Goal: Information Seeking & Learning: Learn about a topic

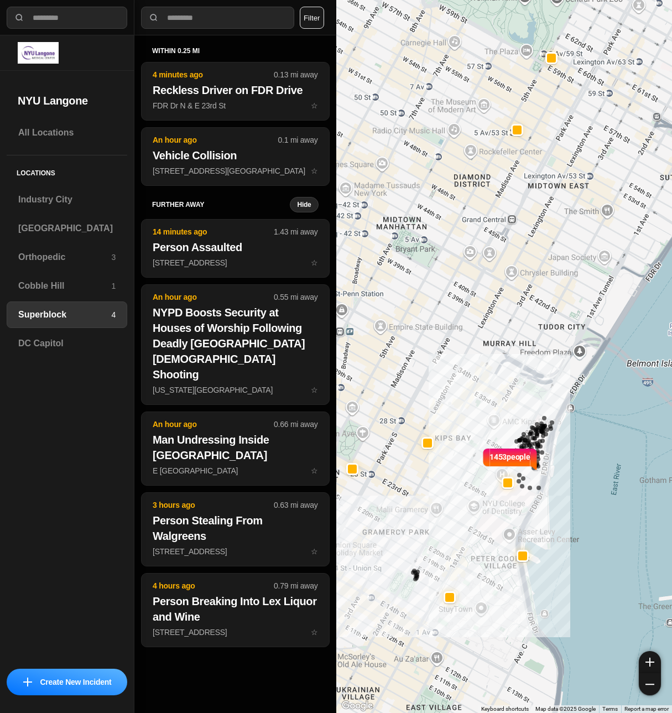
select select "*"
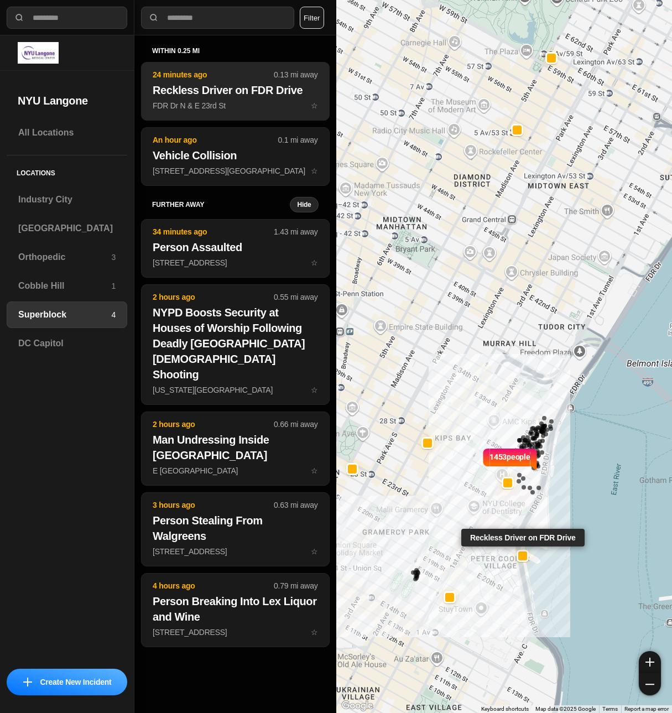
click at [221, 101] on p "FDR Dr N & E 23rd St ☆" at bounding box center [235, 105] width 165 height 11
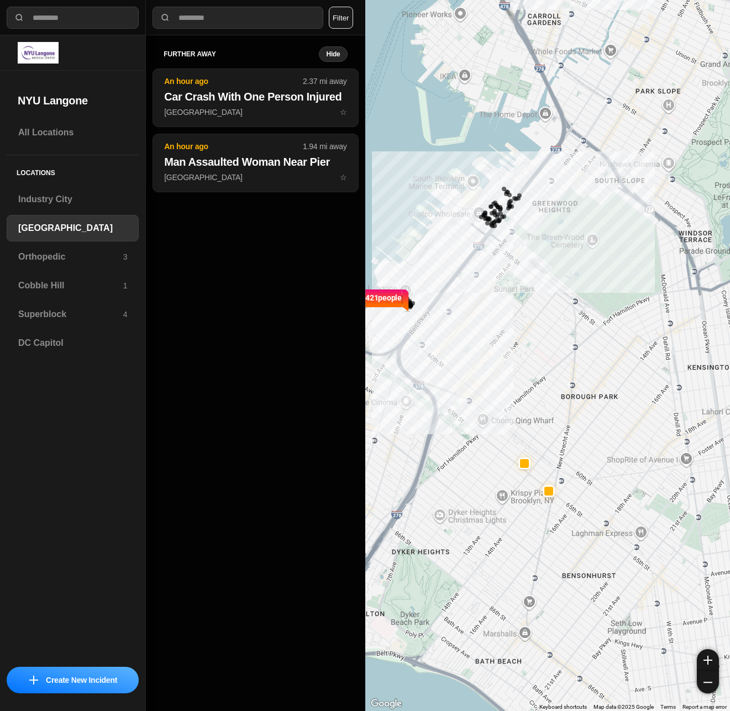
select select "*"
